Goal: Check status

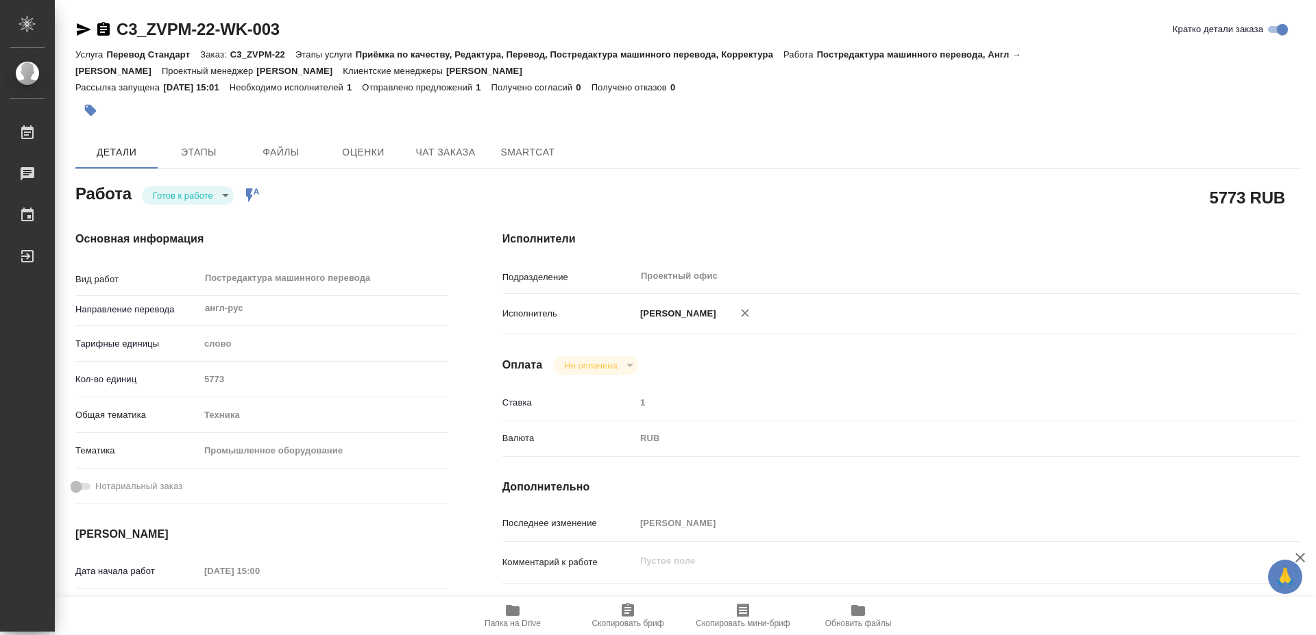
click at [517, 611] on icon "button" at bounding box center [513, 610] width 14 height 11
click at [198, 199] on body "🙏 .cls-1 fill:#fff; AWATERA [PERSON_NAME] 0 Чаты График Выйти C3_ZVPM-22-WK-003…" at bounding box center [658, 317] width 1316 height 635
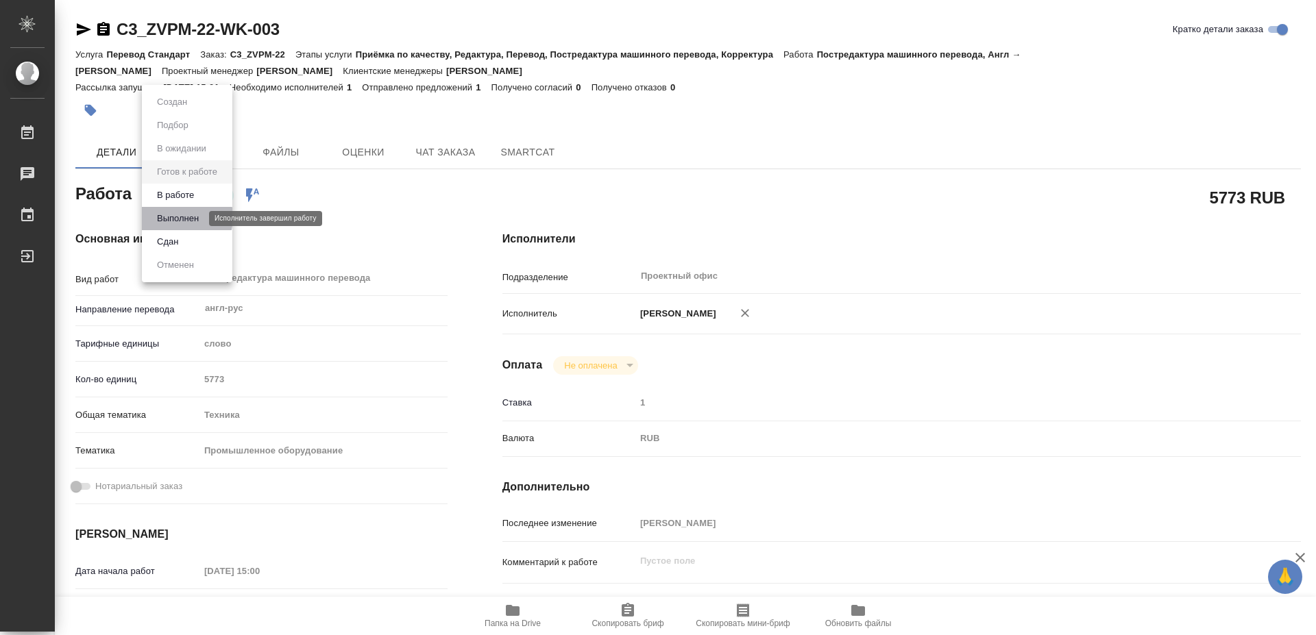
click at [174, 217] on button "Выполнен" at bounding box center [178, 218] width 50 height 15
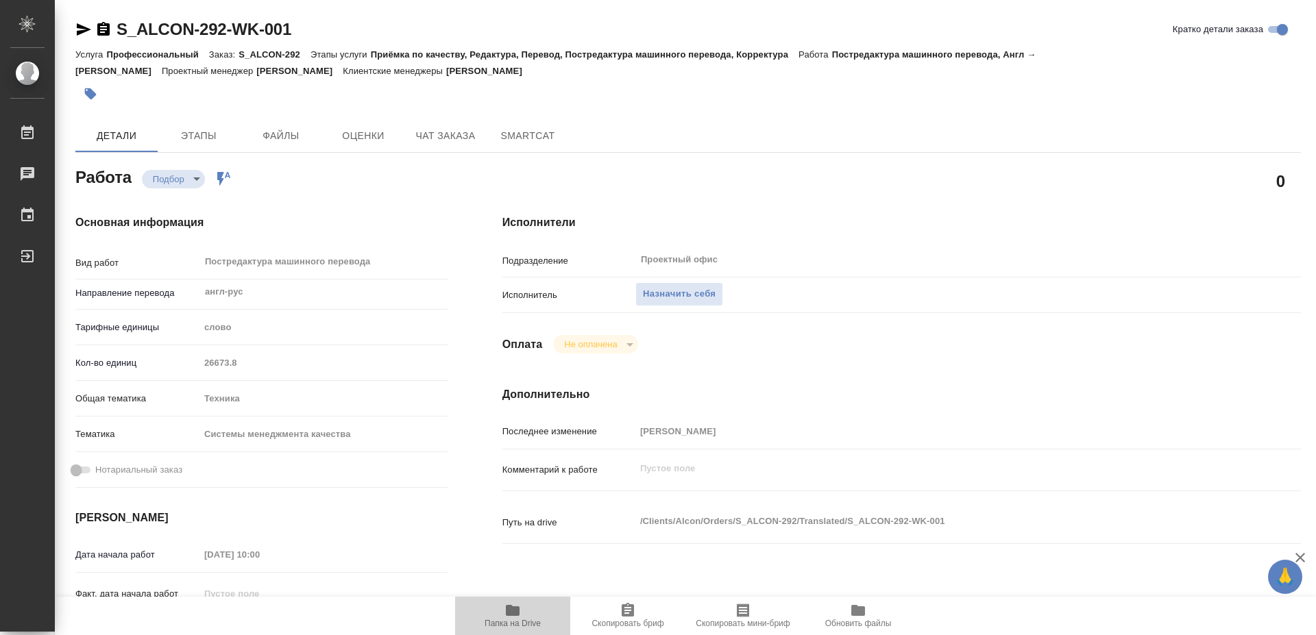
click at [508, 613] on icon "button" at bounding box center [513, 610] width 14 height 11
click at [511, 618] on icon "button" at bounding box center [512, 610] width 16 height 16
